Goal: Transaction & Acquisition: Purchase product/service

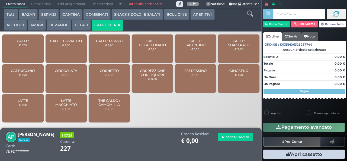
click at [25, 43] on span "CAFFE'" at bounding box center [23, 41] width 12 height 4
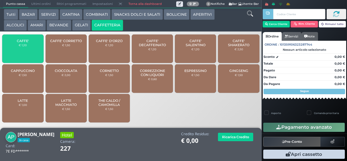
click at [27, 43] on span "CAFFE'" at bounding box center [23, 41] width 12 height 4
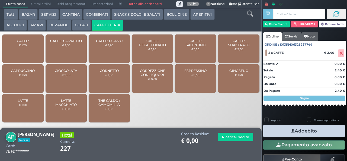
click at [22, 47] on small "€ 1,20" at bounding box center [23, 44] width 8 height 3
click at [21, 54] on div "CAFFE' € 1,20" at bounding box center [22, 48] width 41 height 28
click at [303, 133] on button "Addebito" at bounding box center [304, 131] width 82 height 12
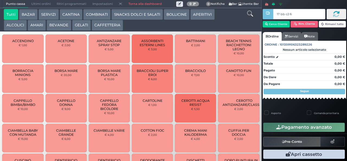
type input "17 bb c2 67"
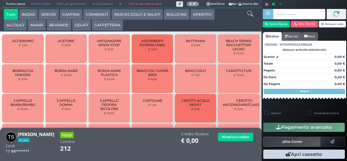
click at [110, 26] on button "CAFFETTERIA" at bounding box center [107, 25] width 31 height 11
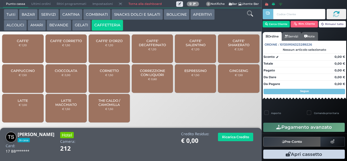
click at [35, 48] on div "CAFFE' € 1,20" at bounding box center [22, 48] width 41 height 28
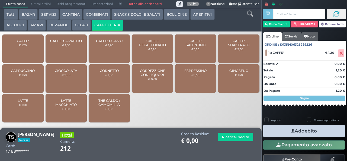
click at [305, 128] on button "Addebito" at bounding box center [304, 131] width 82 height 12
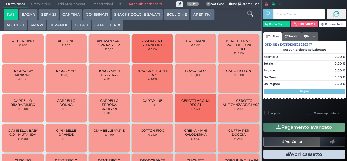
click at [104, 24] on button "CAFFETTERIA" at bounding box center [107, 25] width 31 height 11
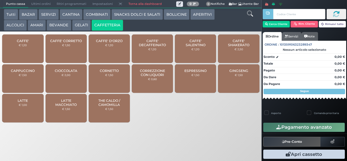
click at [92, 20] on button "CAFFETTERIA" at bounding box center [107, 25] width 31 height 11
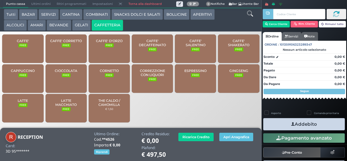
click at [30, 54] on div "CAFFE' FREE" at bounding box center [22, 48] width 41 height 28
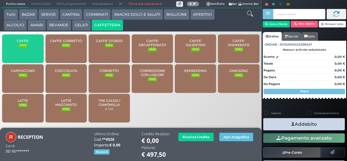
click at [26, 43] on span "CAFFE'" at bounding box center [23, 41] width 12 height 4
click at [27, 52] on div "CAFFE' FREE" at bounding box center [22, 48] width 41 height 28
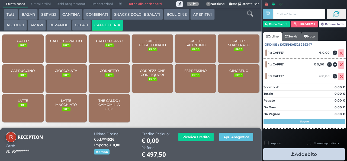
click at [291, 153] on icon "button" at bounding box center [293, 154] width 4 height 6
